Goal: Task Accomplishment & Management: Complete application form

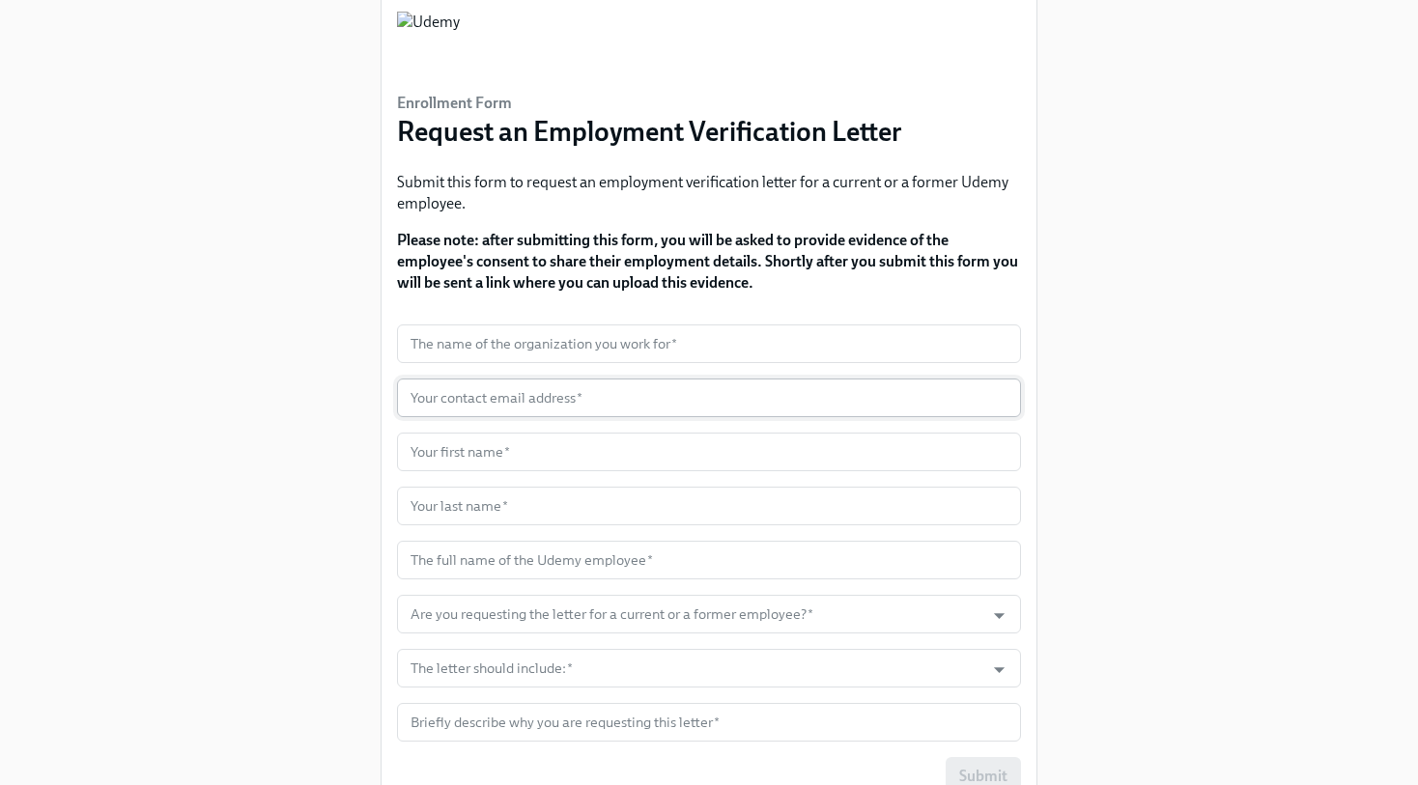
scroll to position [97, 0]
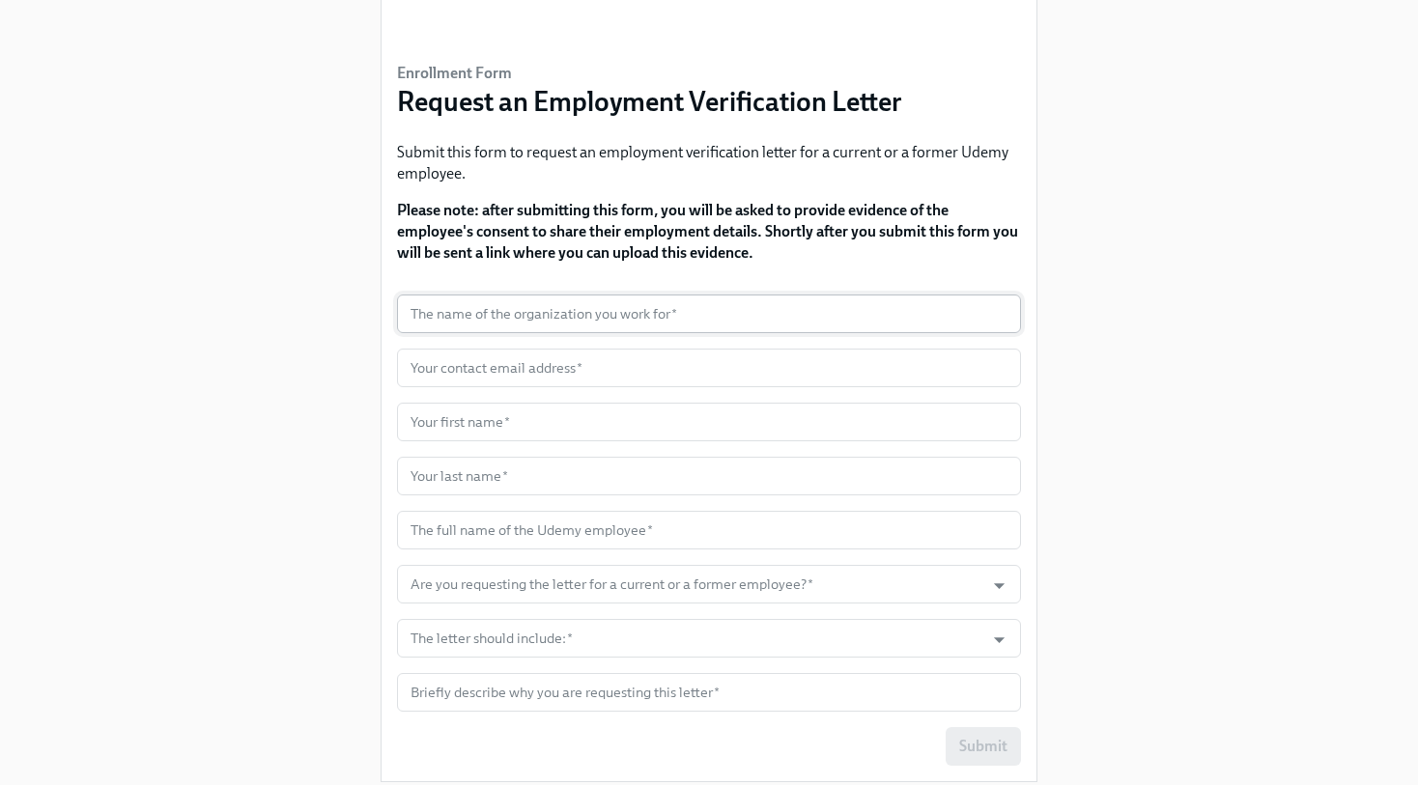
click at [449, 326] on input "text" at bounding box center [709, 314] width 624 height 39
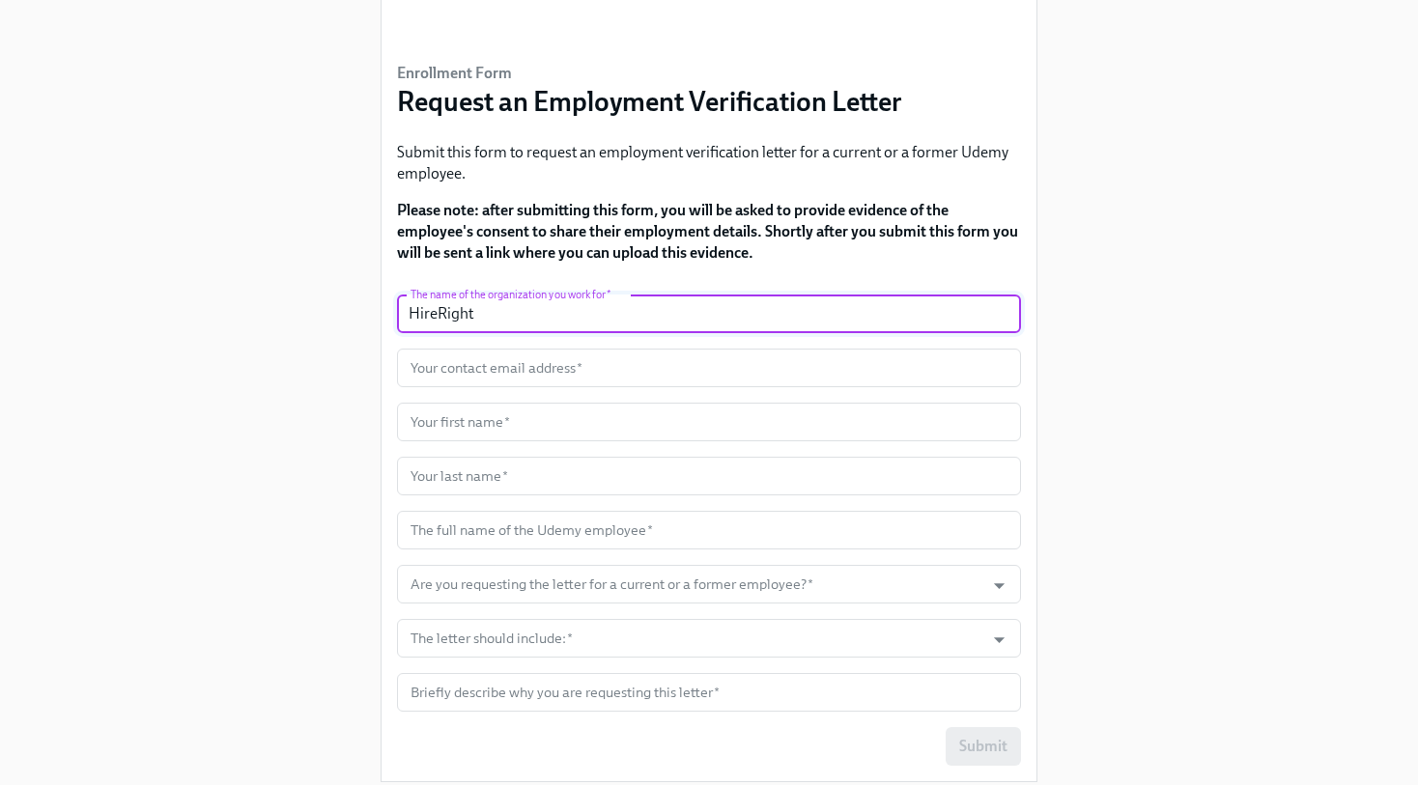
type input "HireRight"
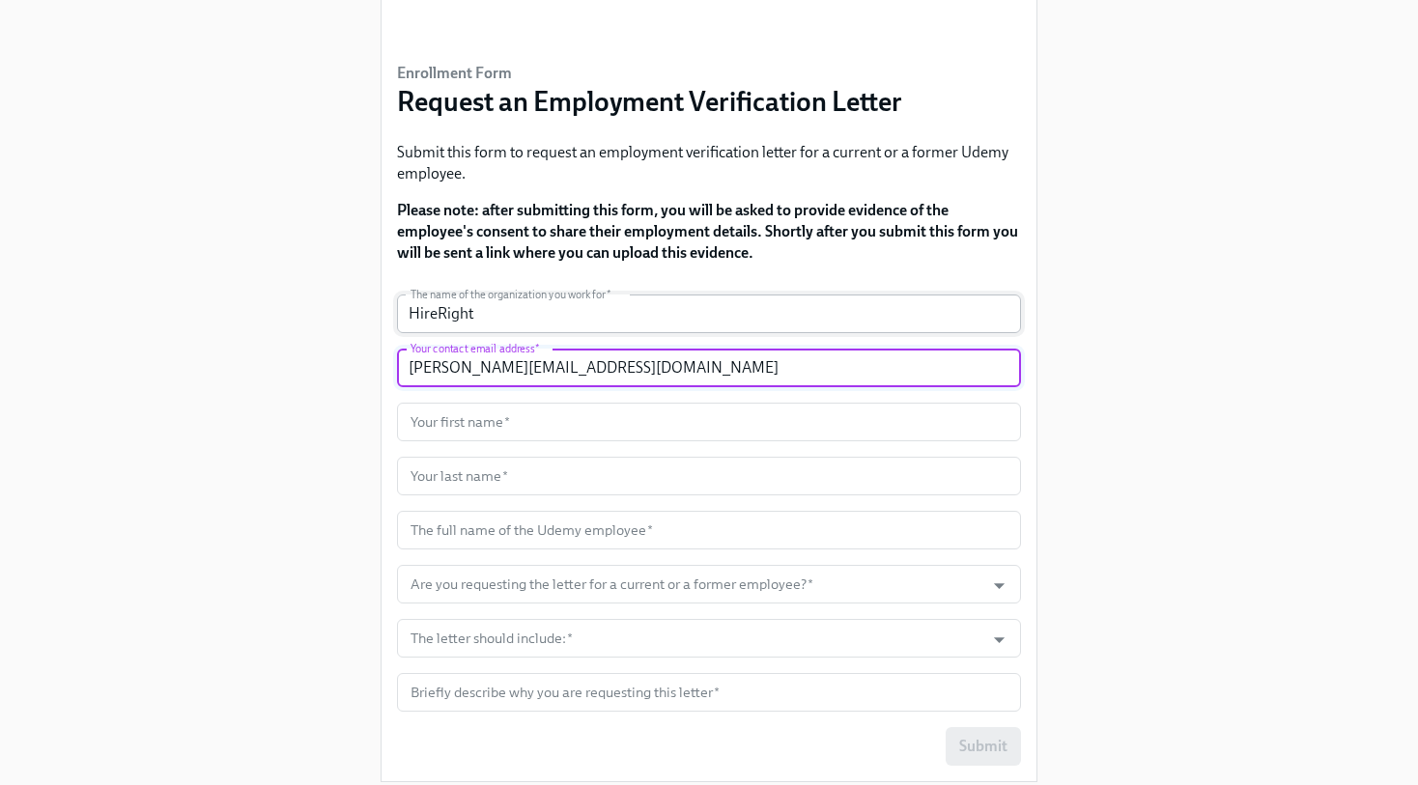
type input "[PERSON_NAME][EMAIL_ADDRESS][DOMAIN_NAME]"
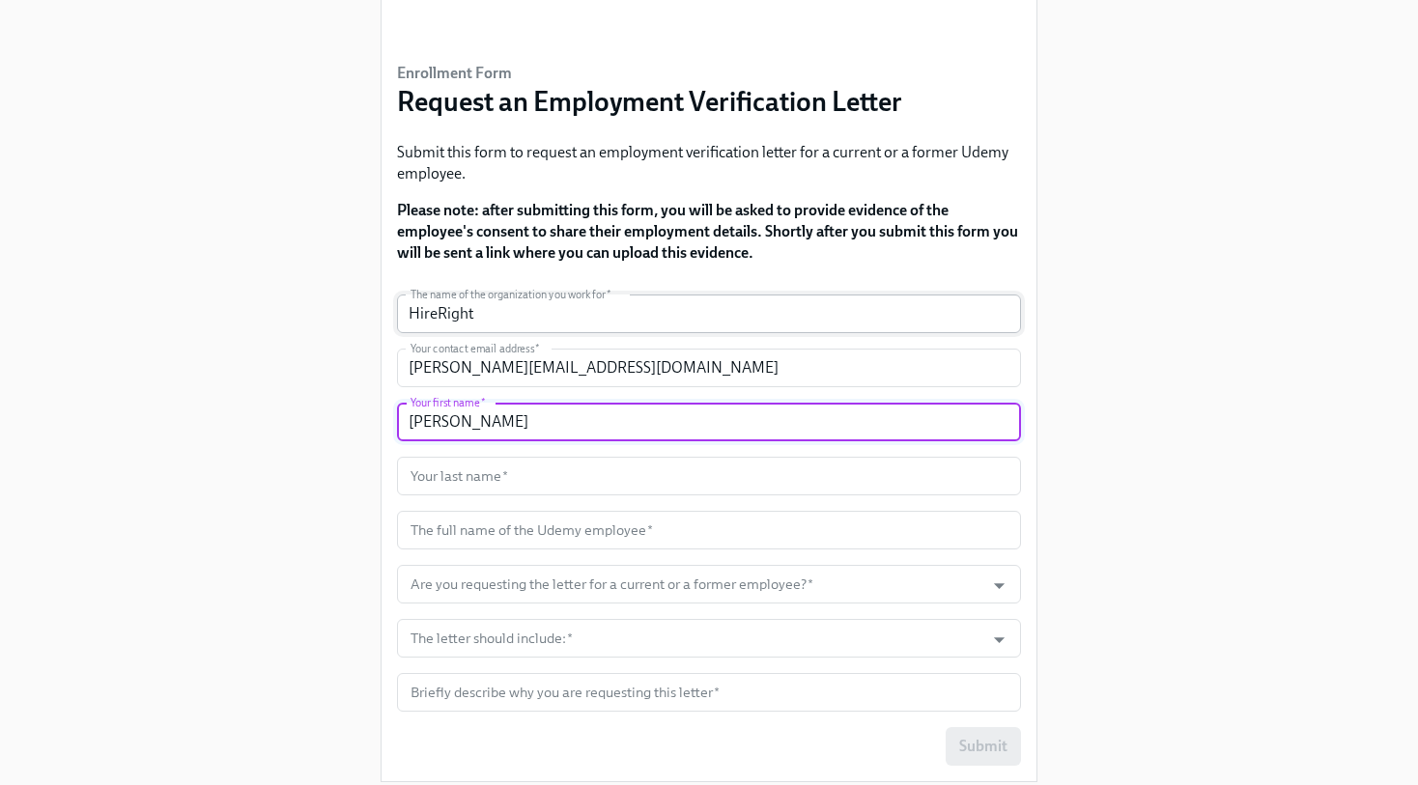
type input "[PERSON_NAME]"
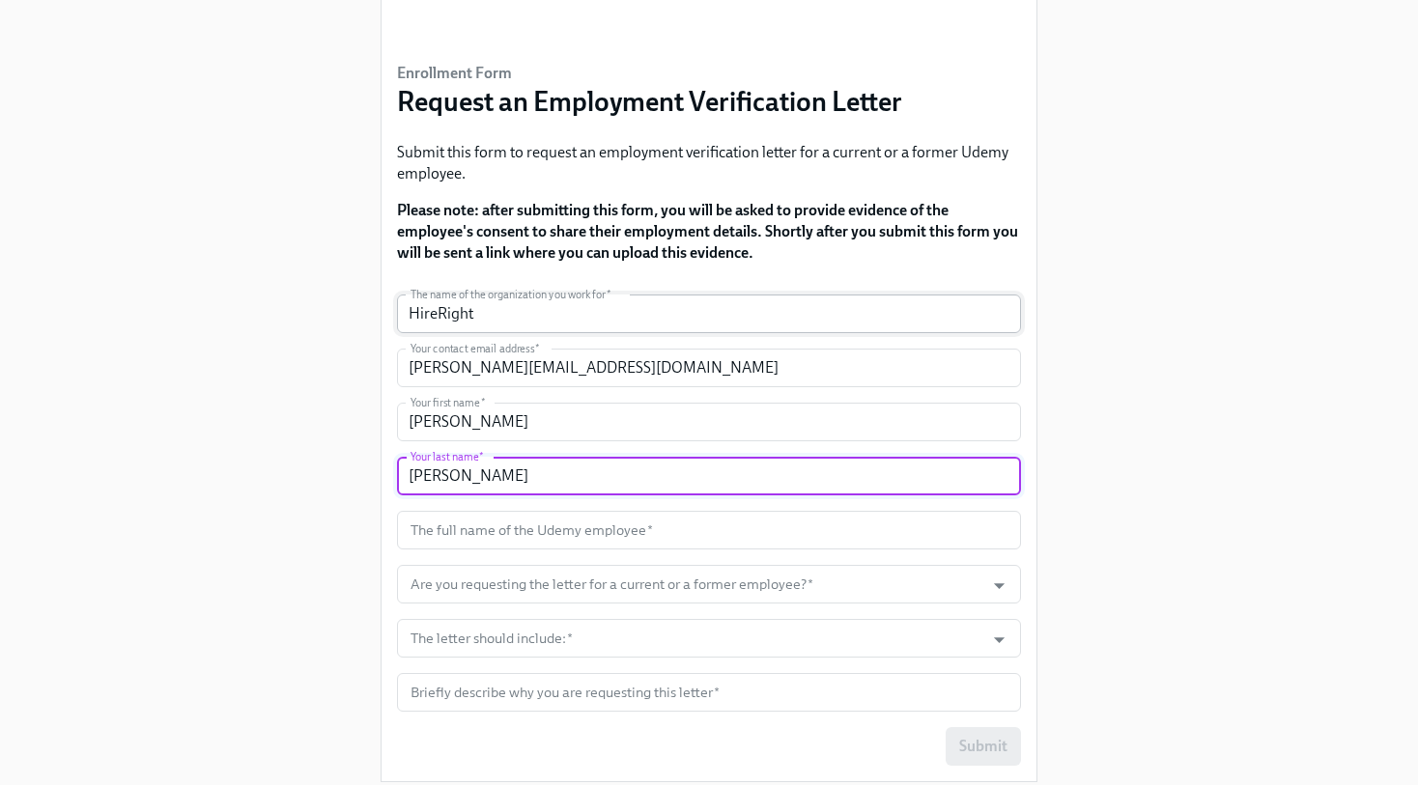
type input "[PERSON_NAME]"
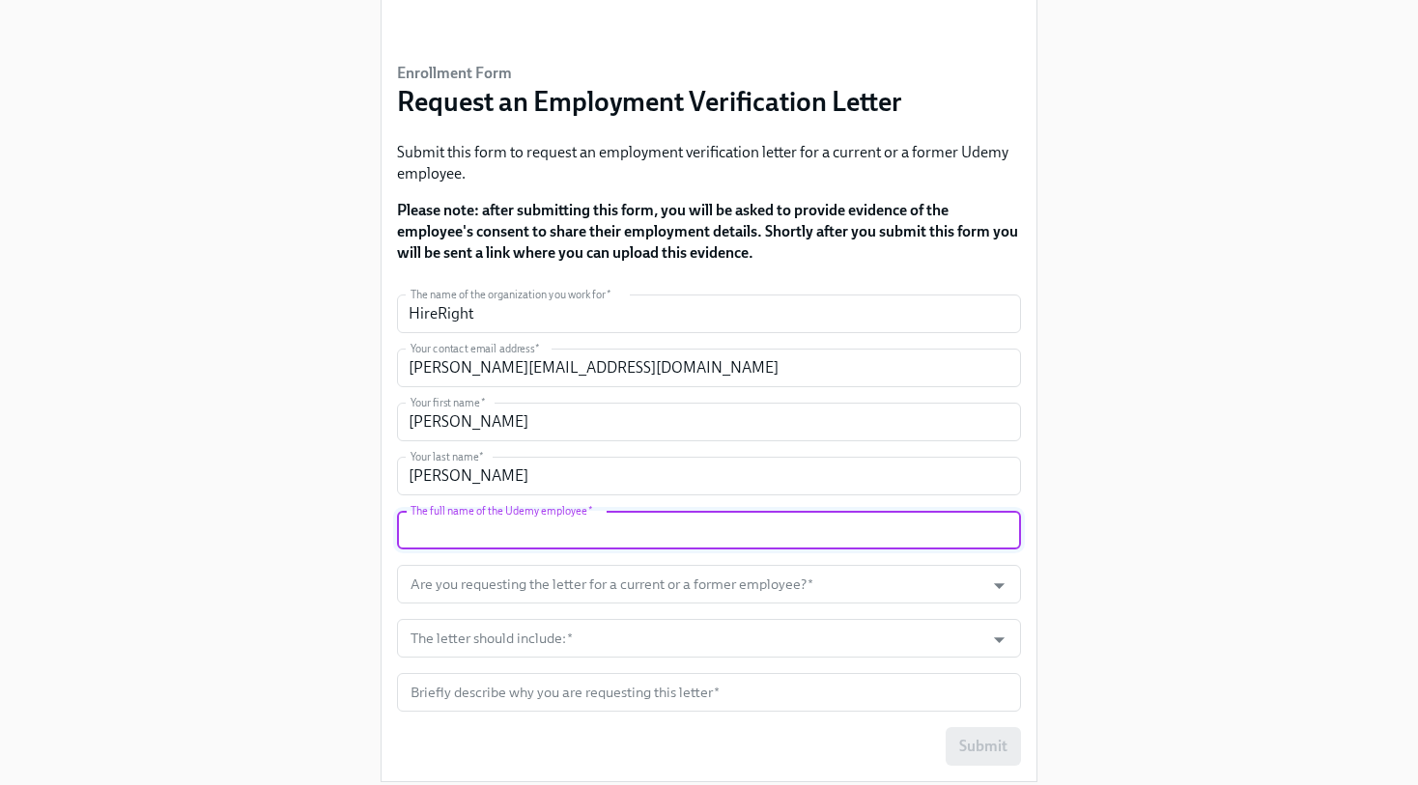
click at [473, 537] on input "text" at bounding box center [709, 530] width 624 height 39
paste input "[PERSON_NAME] [PERSON_NAME]"
type input "[PERSON_NAME] [PERSON_NAME]"
click at [491, 579] on input "Are you requesting the letter for a current or a former employee?   *" at bounding box center [691, 584] width 568 height 39
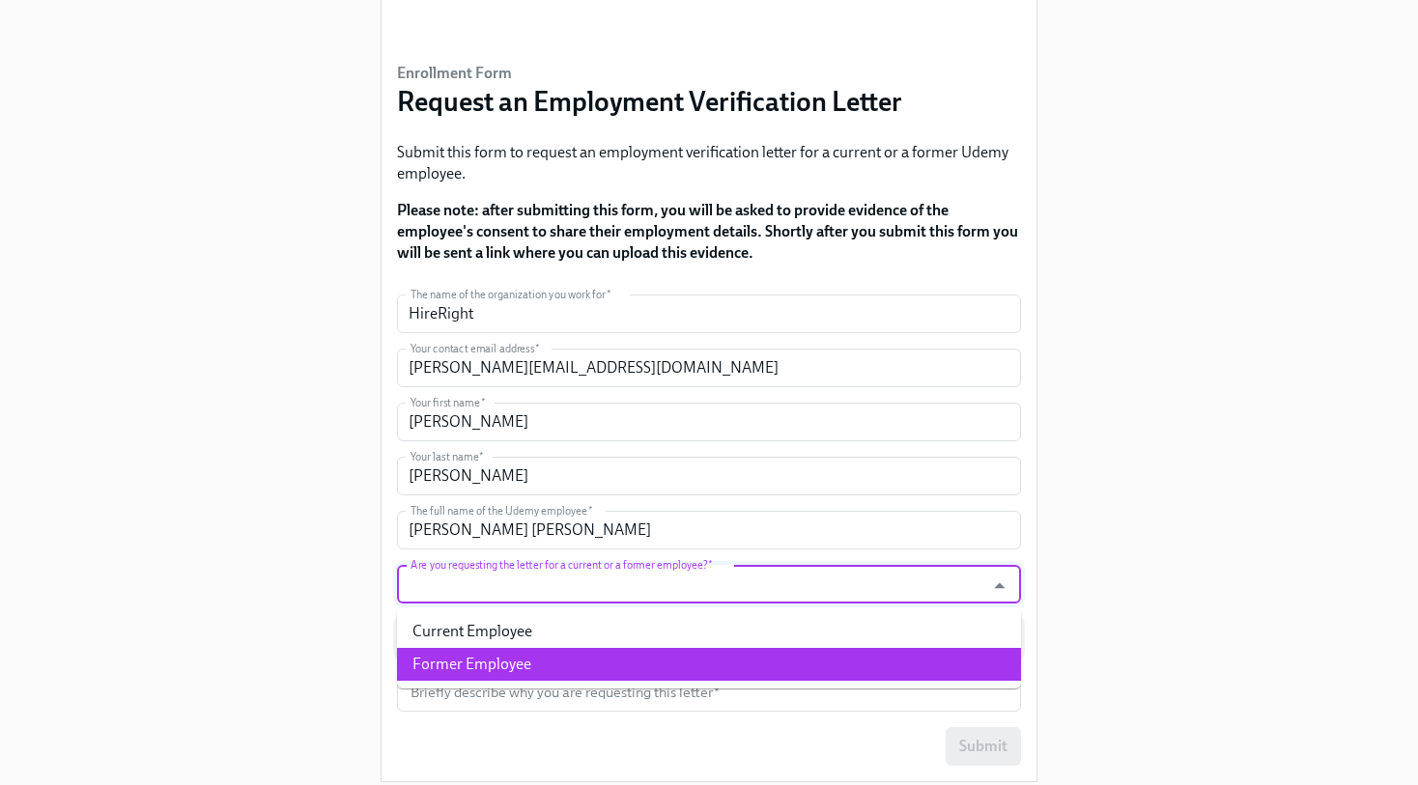
drag, startPoint x: 499, startPoint y: 656, endPoint x: 466, endPoint y: 649, distance: 34.5
click at [500, 656] on li "Former Employee" at bounding box center [709, 664] width 624 height 33
type input "Former Employee"
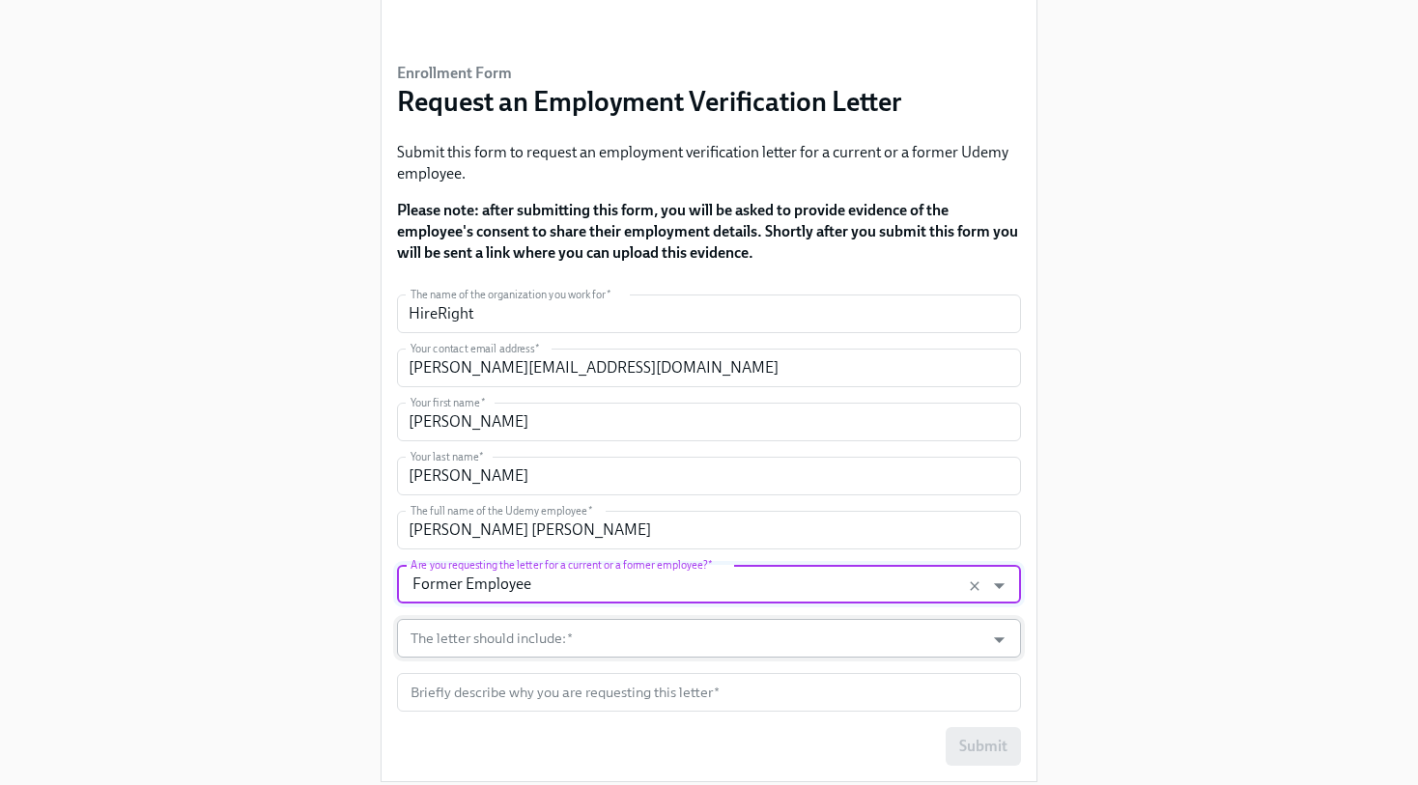
click at [449, 641] on input "The letter should include:   *" at bounding box center [691, 638] width 568 height 39
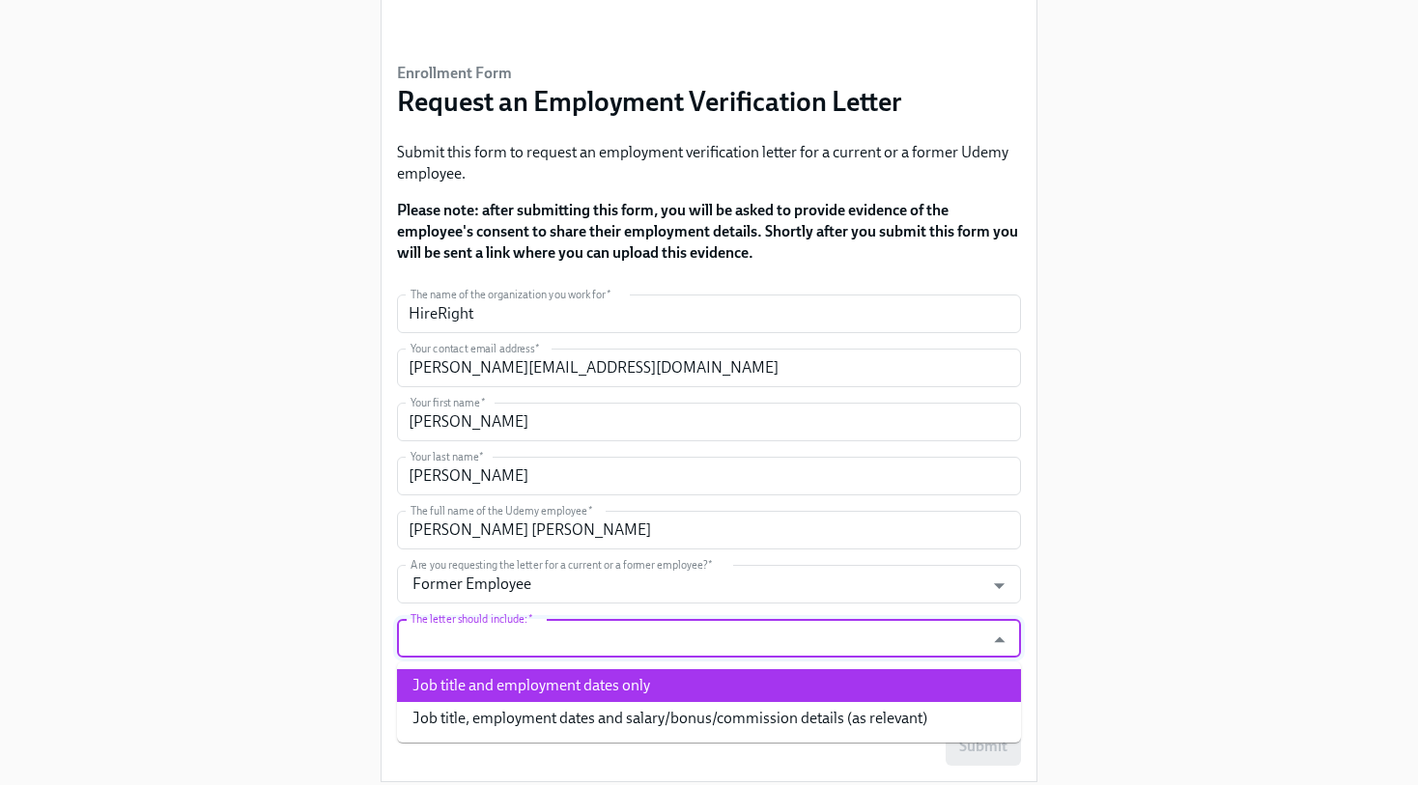
click at [461, 682] on li "Job title and employment dates only" at bounding box center [709, 685] width 624 height 33
type input "Job title and employment dates only"
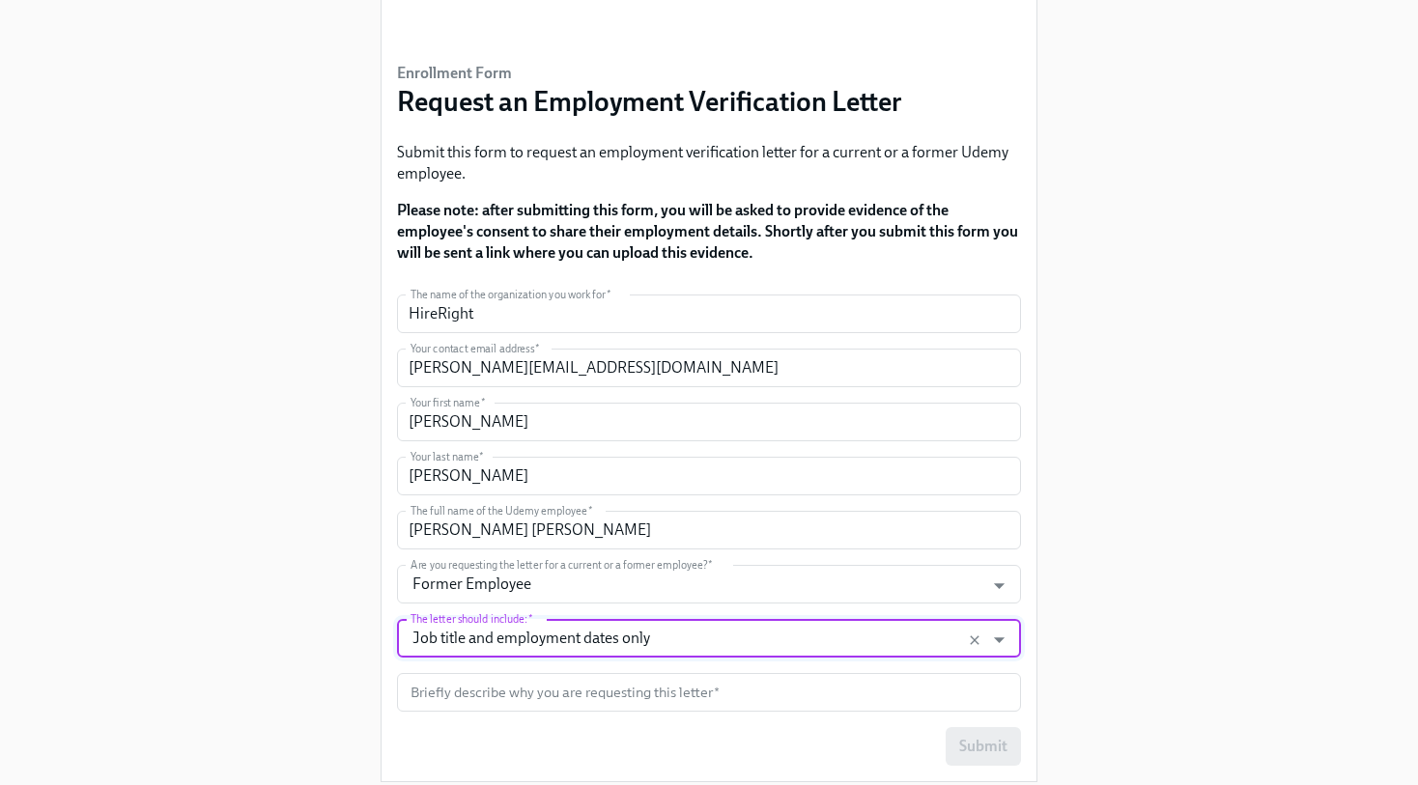
click at [471, 645] on input "Job title and employment dates only" at bounding box center [691, 638] width 568 height 39
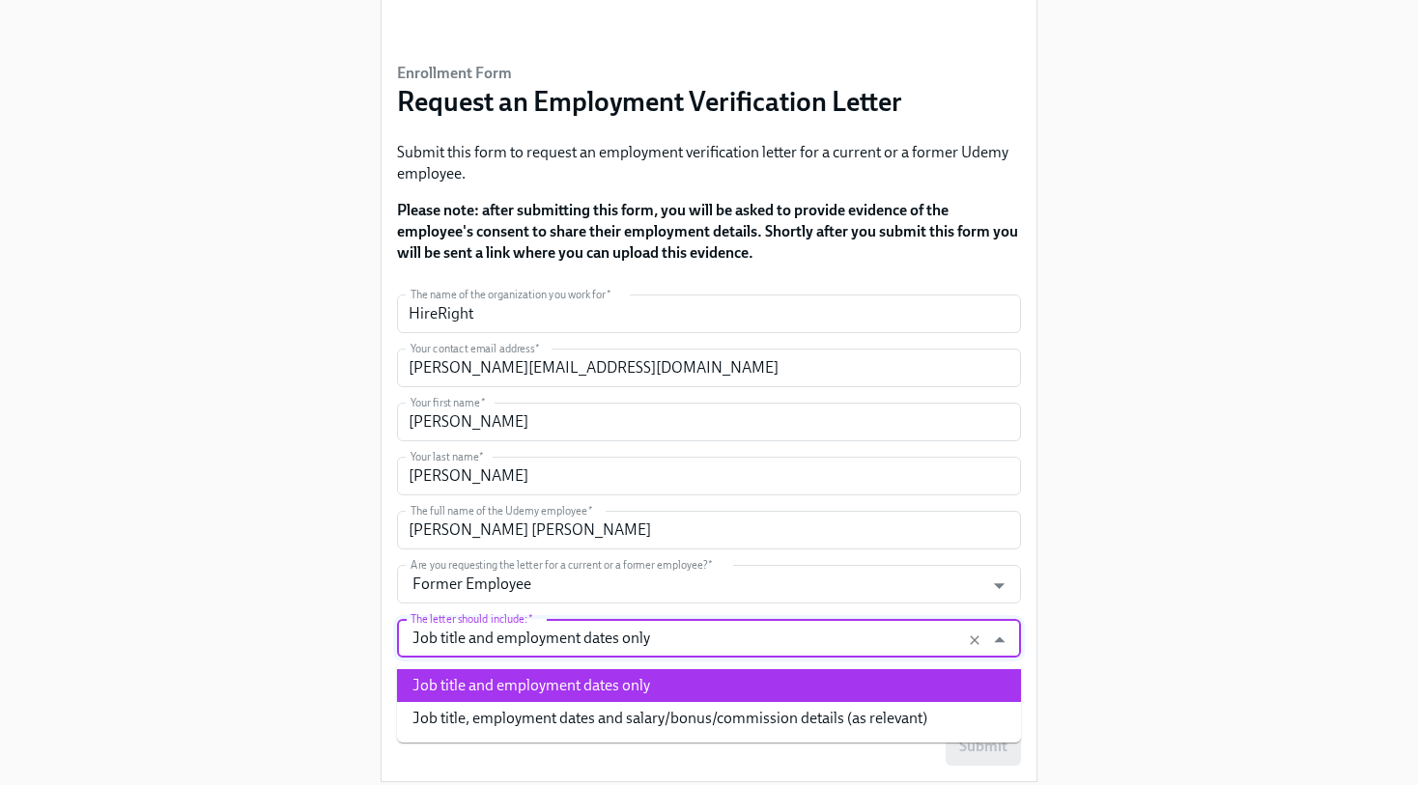
click at [475, 680] on li "Job title and employment dates only" at bounding box center [709, 685] width 624 height 33
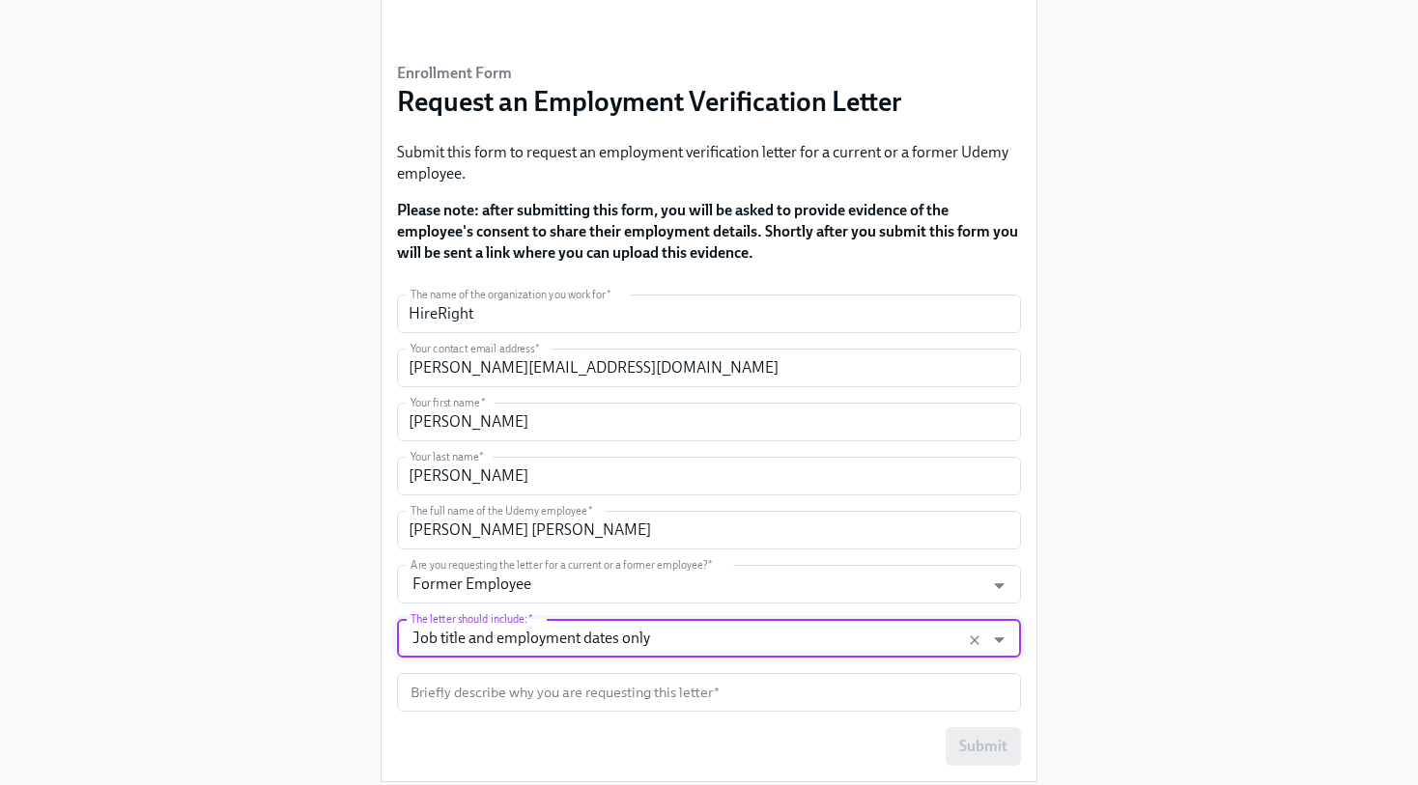
scroll to position [156, 0]
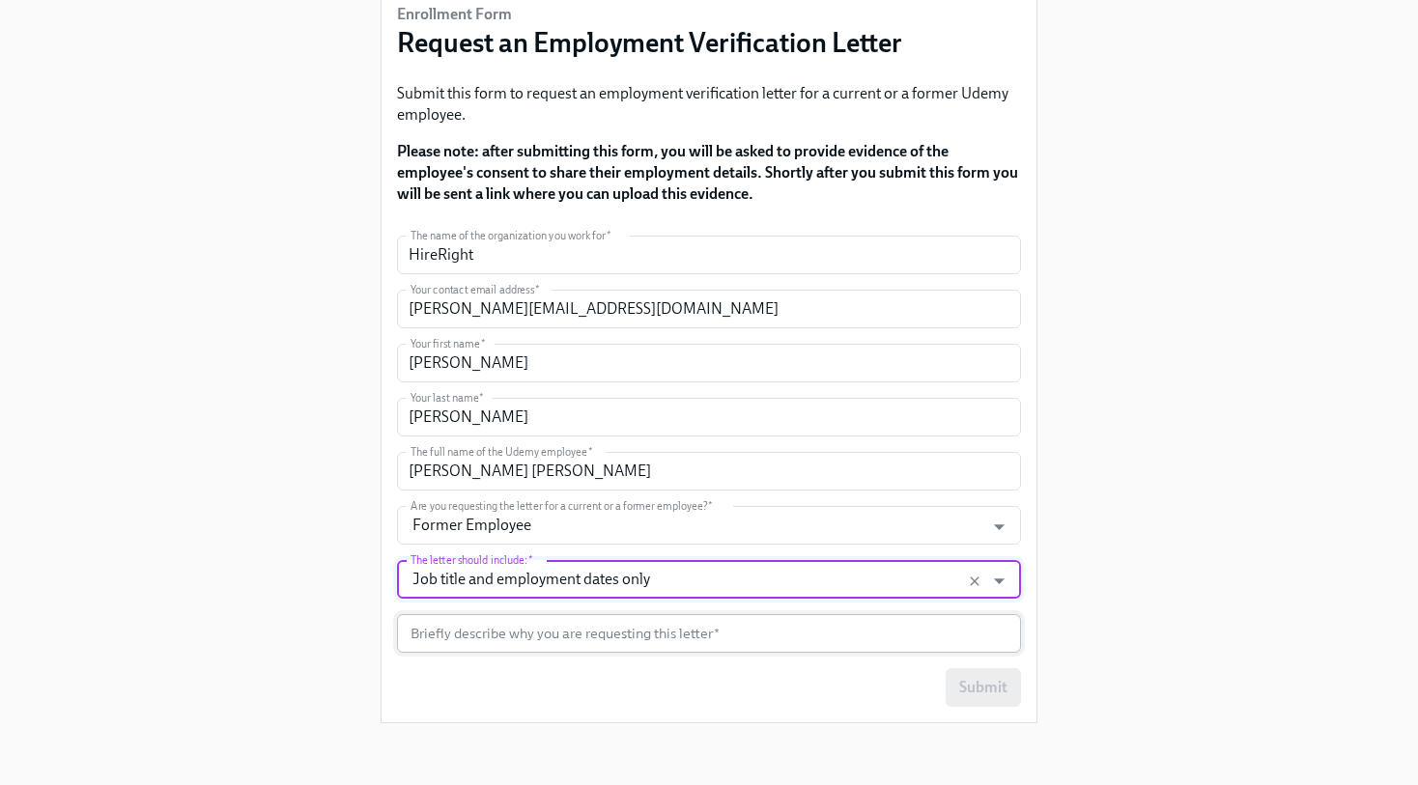
click at [439, 641] on input "text" at bounding box center [709, 633] width 624 height 39
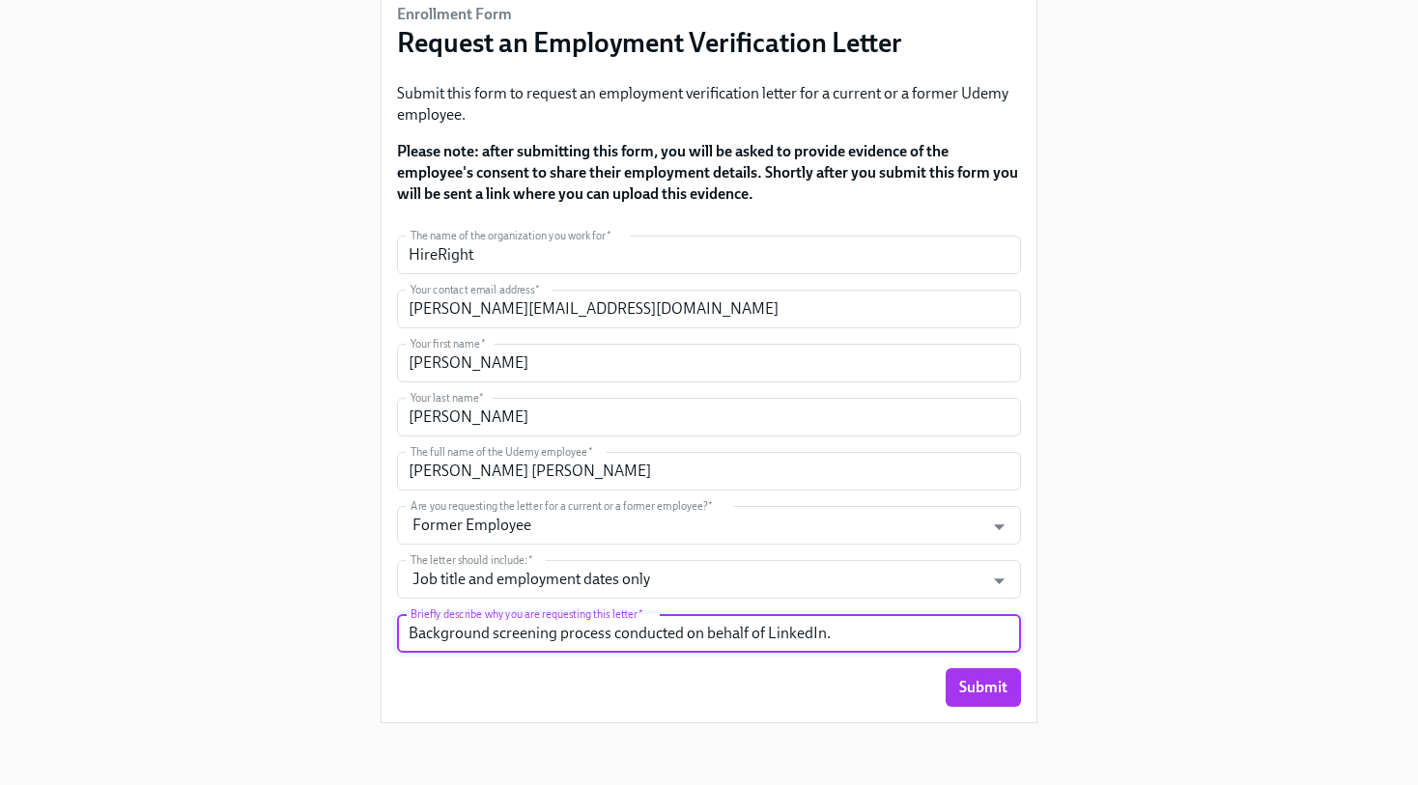
type input "Background screening process conducted on behalf of LinkedIn."
click at [290, 439] on div "Enrollment Form Request an Employment Verification Letter Submit this form to r…" at bounding box center [709, 291] width 1356 height 895
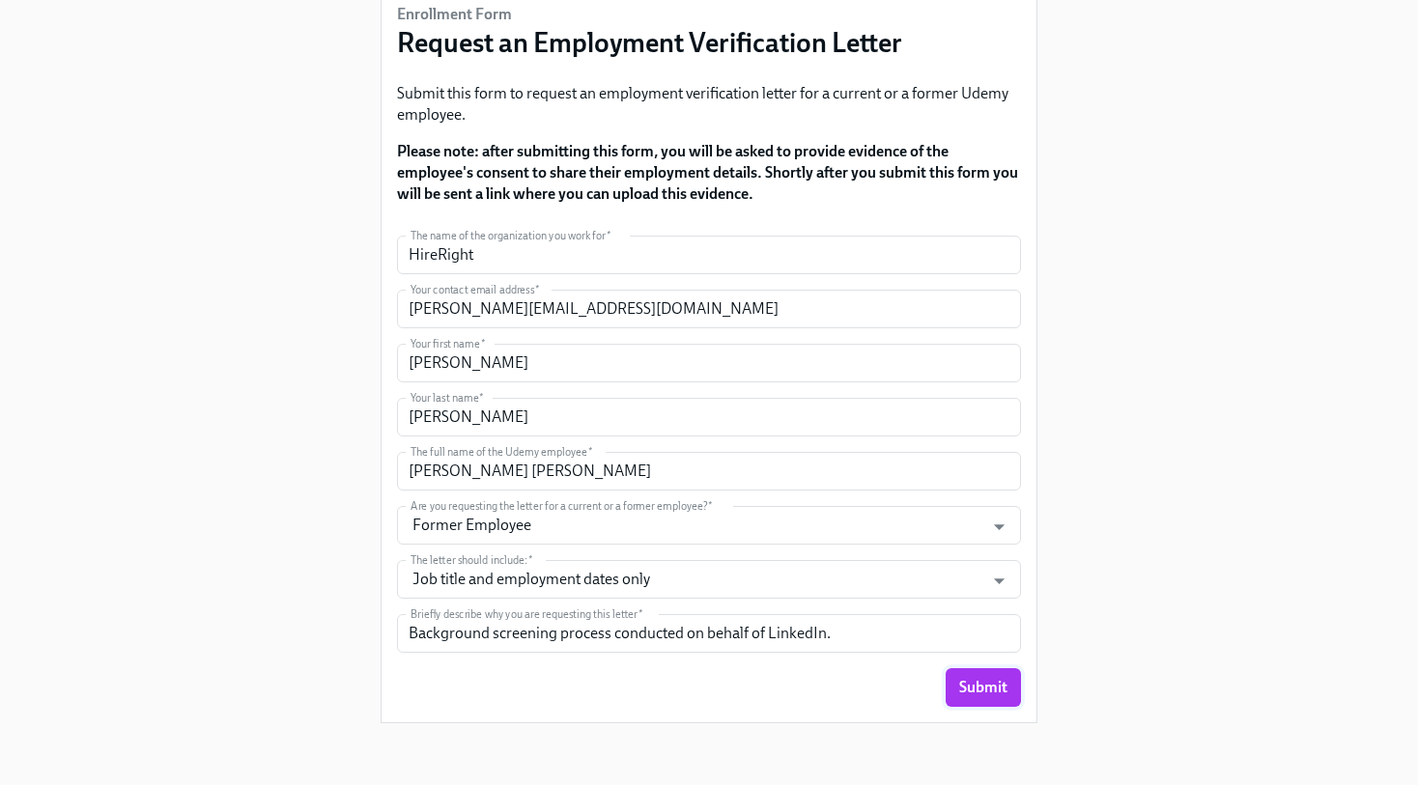
click at [970, 699] on button "Submit" at bounding box center [983, 688] width 75 height 39
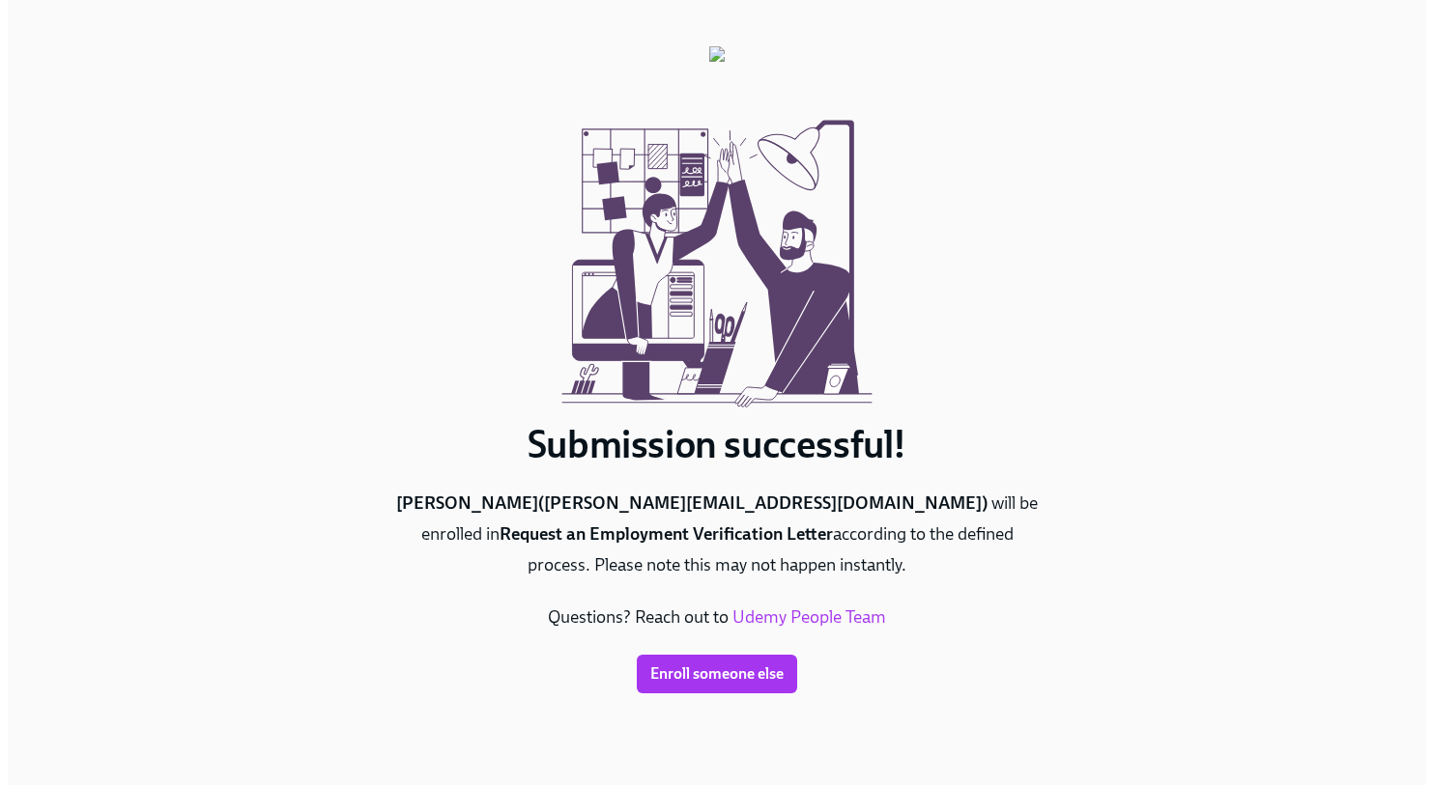
scroll to position [0, 0]
